Goal: Find specific page/section: Find specific page/section

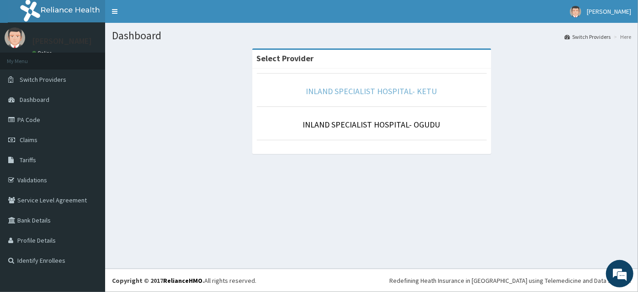
click at [366, 88] on link "INLAND SPECIALIST HOSPITAL- KETU" at bounding box center [371, 91] width 131 height 11
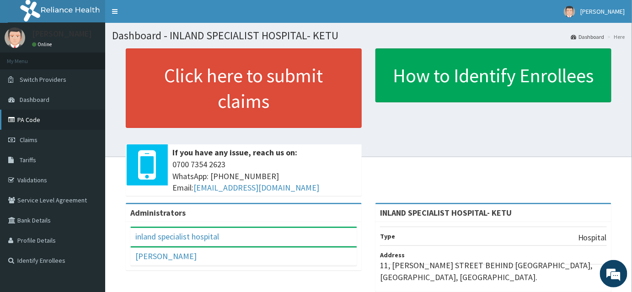
click at [36, 119] on link "PA Code" at bounding box center [52, 120] width 105 height 20
